Goal: Task Accomplishment & Management: Manage account settings

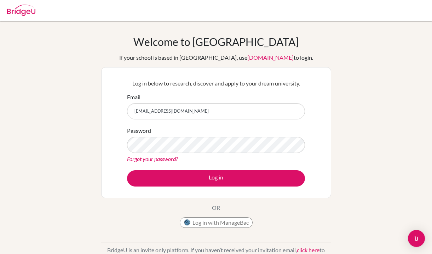
type input "[EMAIL_ADDRESS][DOMAIN_NAME]"
click at [216, 178] on button "Log in" at bounding box center [216, 179] width 178 height 16
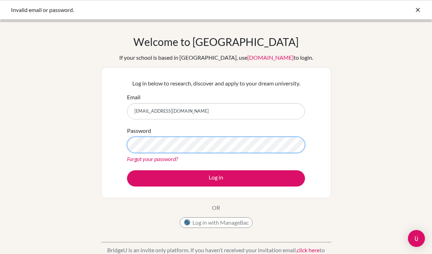
click at [216, 178] on button "Log in" at bounding box center [216, 179] width 178 height 16
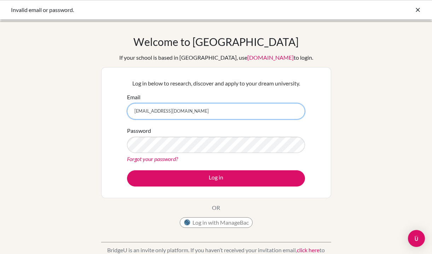
type input "[EMAIL_ADDRESS][DOMAIN_NAME]"
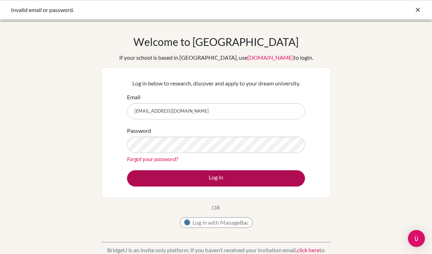
click at [193, 175] on button "Log in" at bounding box center [216, 179] width 178 height 16
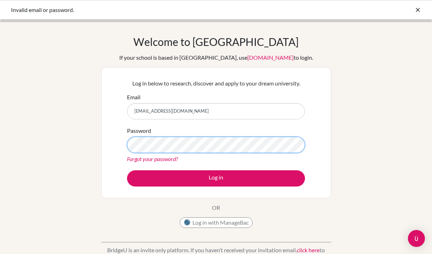
click at [216, 178] on button "Log in" at bounding box center [216, 179] width 178 height 16
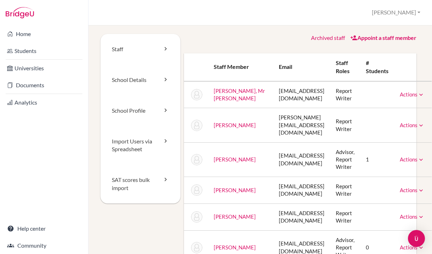
click at [368, 36] on link "Appoint a staff member" at bounding box center [383, 37] width 66 height 7
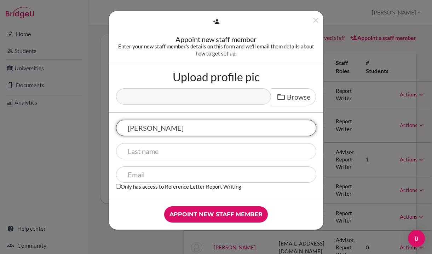
type input "Lara"
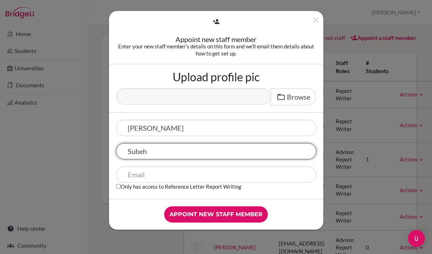
type input "Subeh"
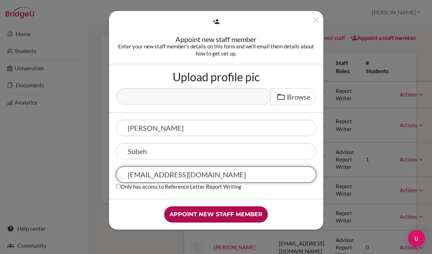
type input "[EMAIL_ADDRESS][DOMAIN_NAME]"
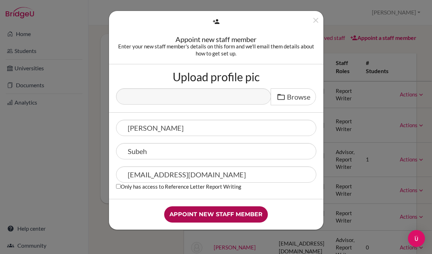
click at [227, 214] on input "Appoint new staff member" at bounding box center [216, 215] width 104 height 16
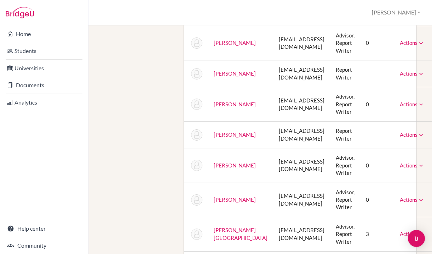
scroll to position [215, 0]
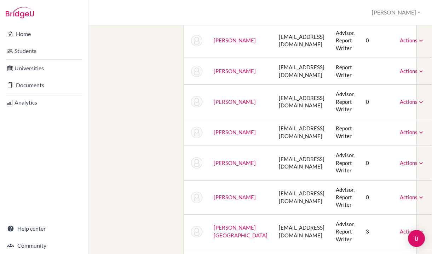
click at [405, 129] on link "Actions" at bounding box center [412, 132] width 25 height 6
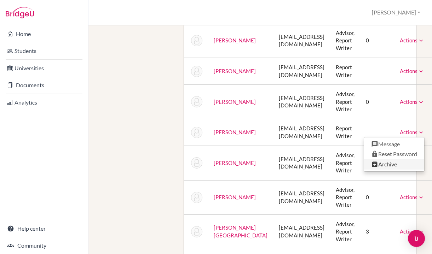
click at [379, 160] on link "Archive" at bounding box center [394, 165] width 60 height 10
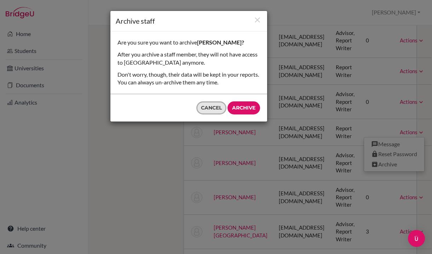
click at [213, 102] on button "Cancel" at bounding box center [211, 108] width 30 height 13
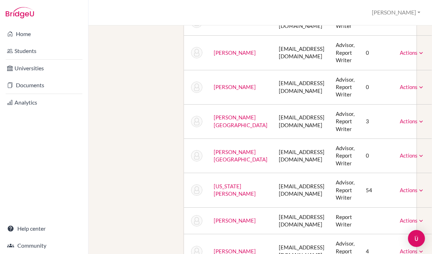
scroll to position [326, 0]
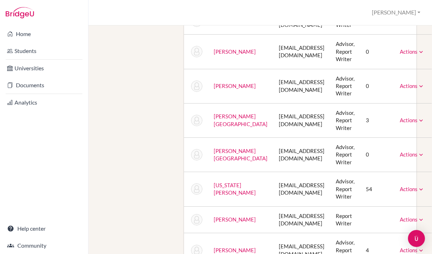
click at [400, 83] on link "Actions" at bounding box center [412, 86] width 25 height 6
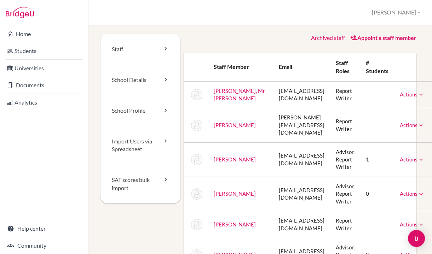
scroll to position [6, 0]
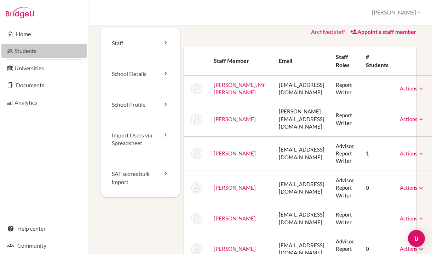
click at [35, 52] on link "Students" at bounding box center [43, 51] width 85 height 14
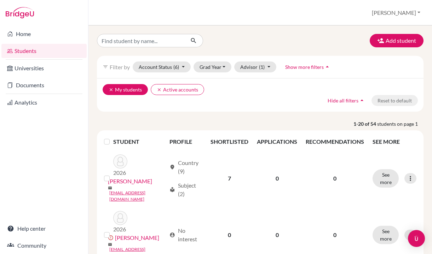
click at [110, 90] on icon "clear" at bounding box center [111, 89] width 5 height 5
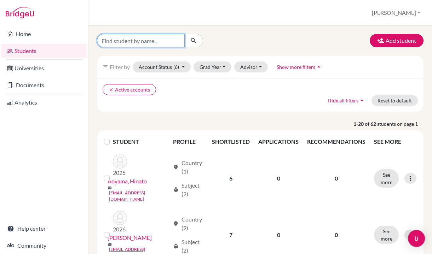
click at [150, 42] on input "Find student by name..." at bounding box center [141, 40] width 88 height 13
click at [210, 64] on button "Grad Year" at bounding box center [213, 67] width 38 height 11
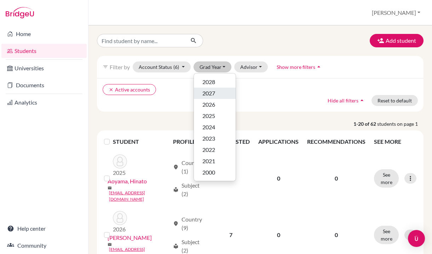
click at [219, 95] on div "2027" at bounding box center [214, 93] width 25 height 8
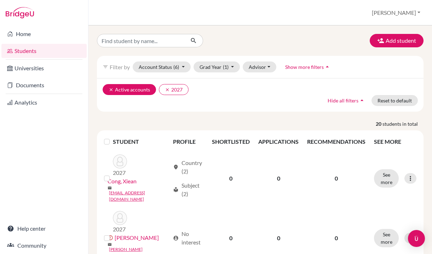
click at [108, 91] on button "clear Active accounts" at bounding box center [129, 89] width 53 height 11
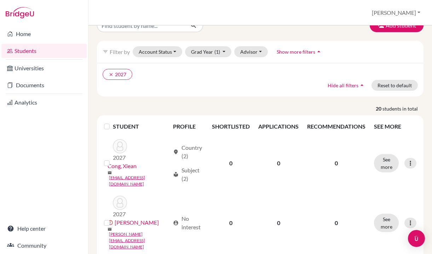
scroll to position [15, 0]
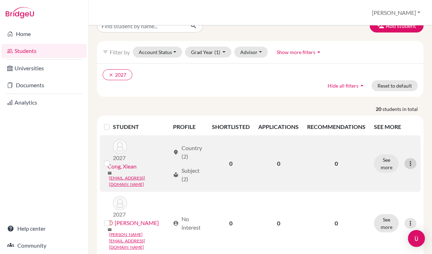
click at [410, 160] on icon at bounding box center [410, 163] width 7 height 7
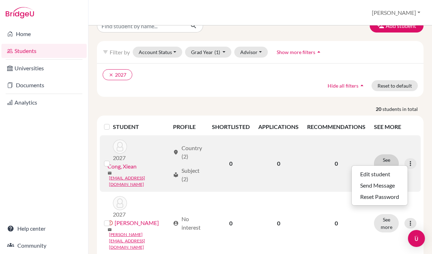
click at [388, 160] on button "See more" at bounding box center [386, 164] width 25 height 18
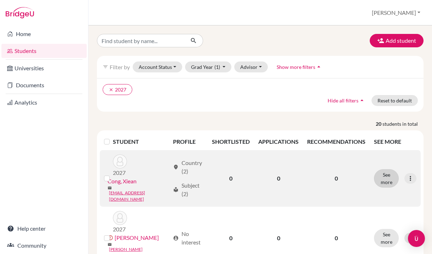
click at [388, 160] on td "See more Edit student Send Message Reset Password" at bounding box center [395, 178] width 51 height 57
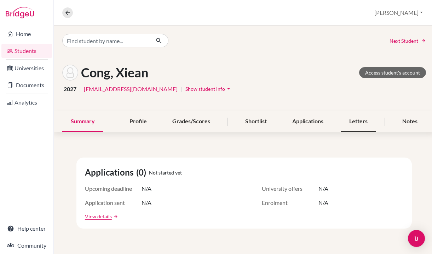
click at [345, 121] on div "Letters" at bounding box center [358, 121] width 35 height 21
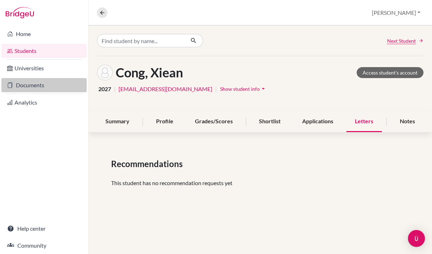
click at [51, 85] on link "Documents" at bounding box center [43, 85] width 85 height 14
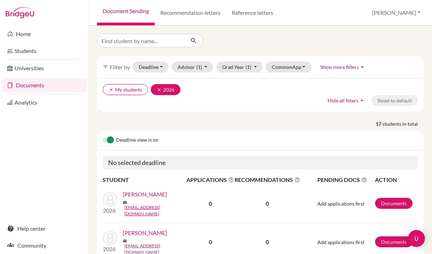
click at [161, 88] on icon "clear" at bounding box center [159, 89] width 5 height 5
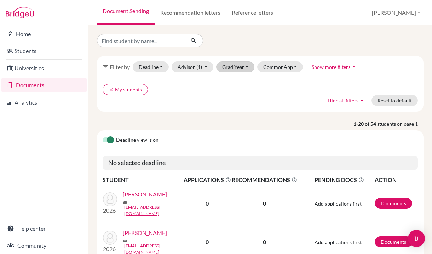
click at [233, 68] on button "Grad Year" at bounding box center [235, 67] width 38 height 11
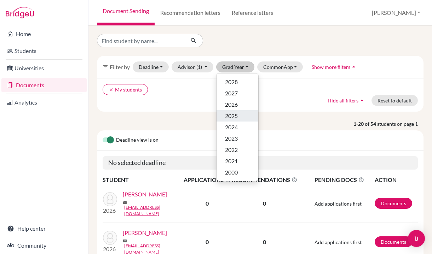
click at [232, 113] on span "2025" at bounding box center [231, 116] width 13 height 8
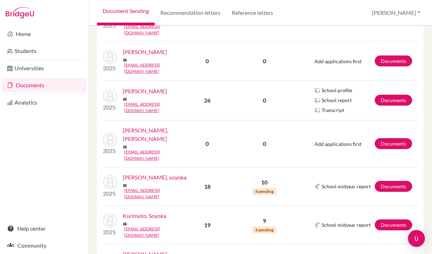
scroll to position [194, 0]
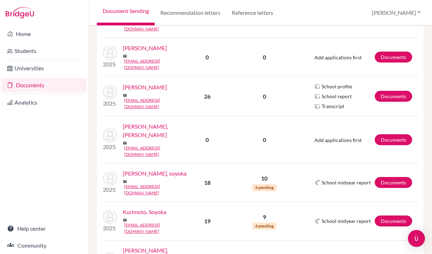
click at [154, 169] on link "[PERSON_NAME], soyoka" at bounding box center [155, 173] width 64 height 8
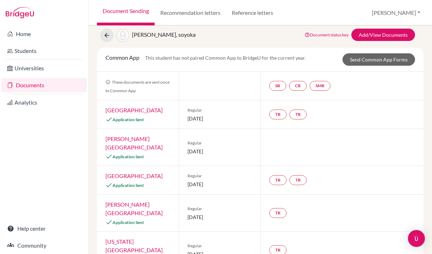
scroll to position [22, 0]
click at [275, 116] on link "TR" at bounding box center [277, 114] width 17 height 10
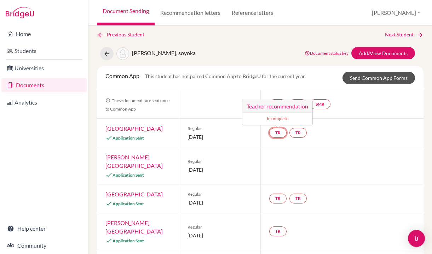
scroll to position [0, 0]
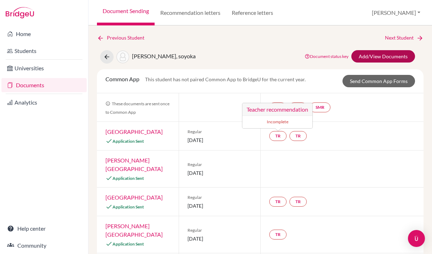
click at [378, 56] on link "Add/View Documents" at bounding box center [383, 56] width 64 height 12
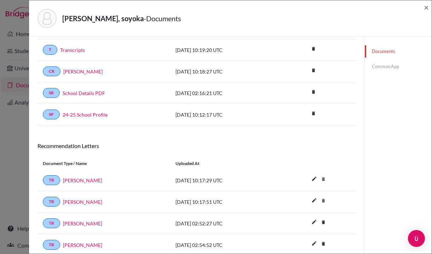
scroll to position [144, 0]
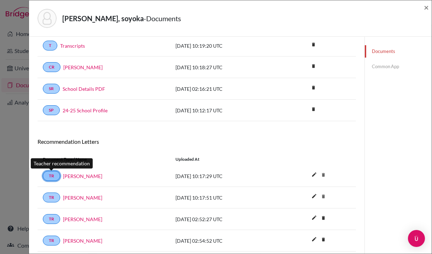
click at [52, 173] on link "TR" at bounding box center [51, 176] width 17 height 10
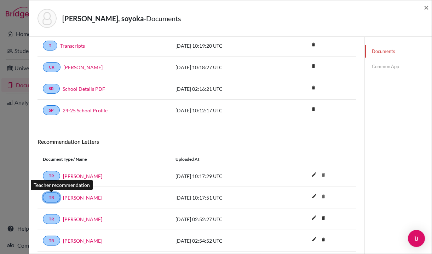
click at [52, 198] on link "TR" at bounding box center [51, 198] width 17 height 10
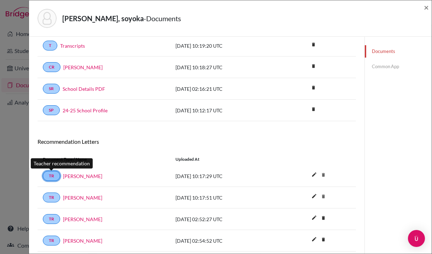
click at [52, 179] on link "TR" at bounding box center [51, 176] width 17 height 10
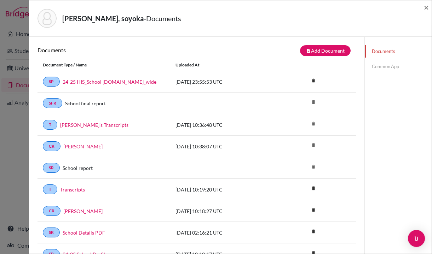
scroll to position [0, 0]
click at [316, 52] on button "note_add Add Document" at bounding box center [325, 50] width 51 height 11
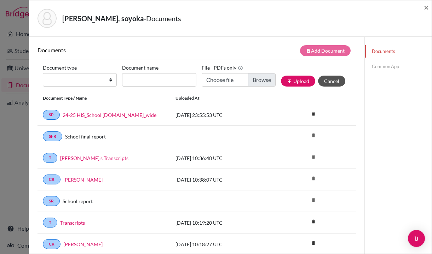
click at [330, 82] on button "Cancel" at bounding box center [331, 81] width 27 height 11
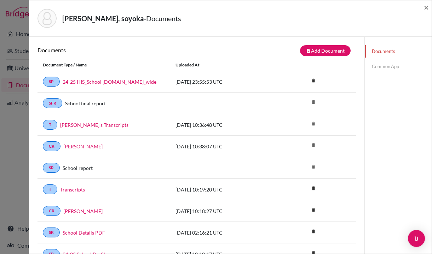
click at [386, 69] on link "Common App" at bounding box center [398, 66] width 67 height 12
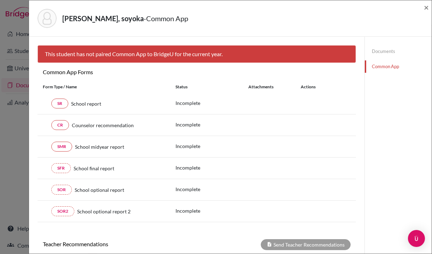
click at [24, 50] on div "Kurimoto, soyoka - Common App × × This student has not paired Common App to Bri…" at bounding box center [216, 127] width 432 height 254
click at [11, 51] on div "Kurimoto, soyoka - Common App × × This student has not paired Common App to Bri…" at bounding box center [216, 127] width 432 height 254
click at [426, 4] on span "×" at bounding box center [426, 7] width 5 height 10
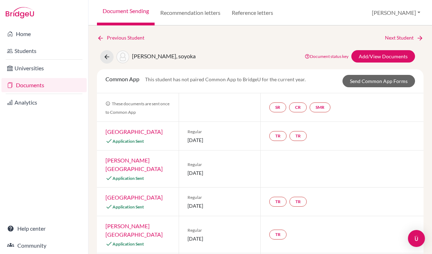
click at [400, 11] on button "Robert" at bounding box center [396, 12] width 55 height 13
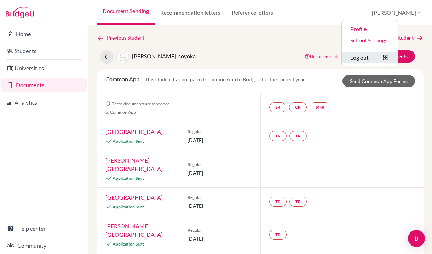
click at [382, 58] on button "Log out" at bounding box center [370, 57] width 56 height 11
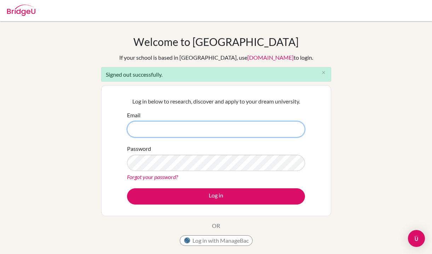
type input "[EMAIL_ADDRESS][DOMAIN_NAME]"
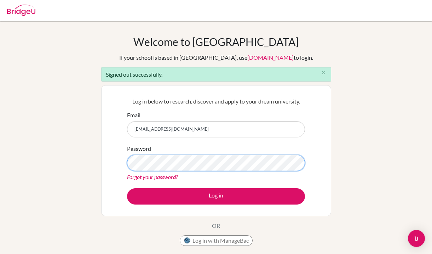
click at [216, 196] on button "Log in" at bounding box center [216, 197] width 178 height 16
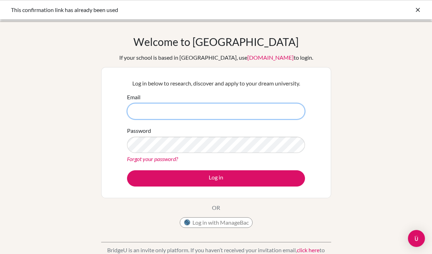
type input "[EMAIL_ADDRESS][DOMAIN_NAME]"
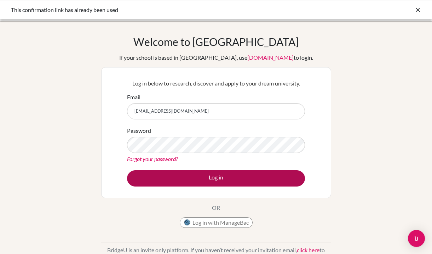
click at [187, 173] on button "Log in" at bounding box center [216, 179] width 178 height 16
